Goal: Information Seeking & Learning: Learn about a topic

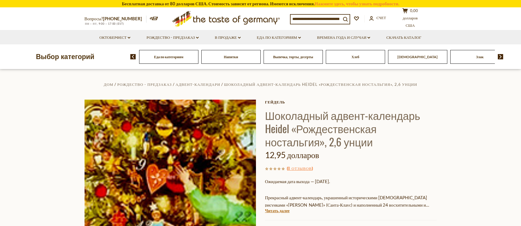
click at [205, 162] on img at bounding box center [171, 186] width 172 height 172
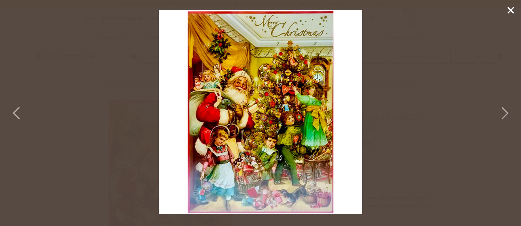
click at [506, 109] on icon at bounding box center [504, 113] width 13 height 18
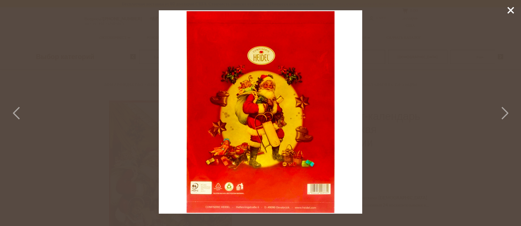
click at [506, 109] on icon at bounding box center [504, 113] width 13 height 18
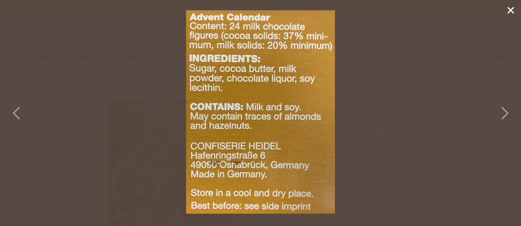
click at [506, 110] on icon at bounding box center [504, 113] width 13 height 18
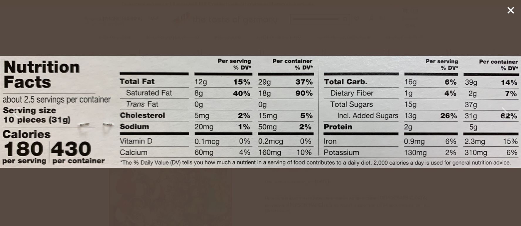
click at [509, 118] on icon at bounding box center [504, 113] width 13 height 18
click at [31, 105] on img at bounding box center [260, 112] width 521 height 112
click at [511, 8] on icon at bounding box center [511, 10] width 9 height 9
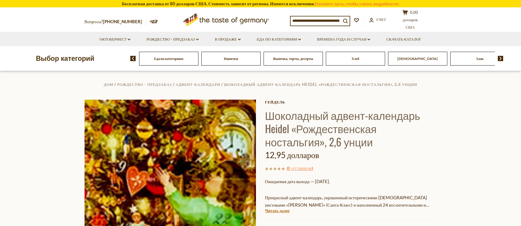
scroll to position [118, 0]
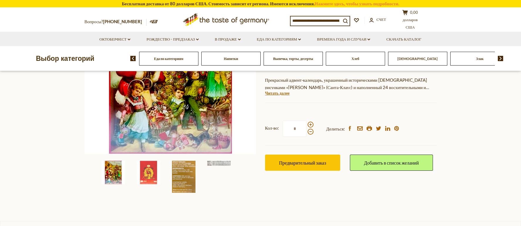
click at [192, 184] on img at bounding box center [184, 177] width 24 height 32
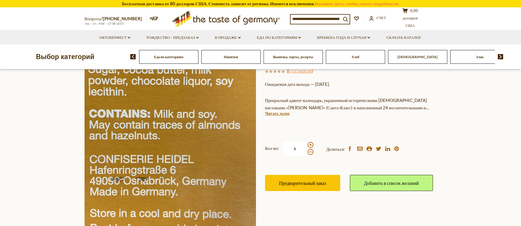
scroll to position [0, 0]
